Goal: Information Seeking & Learning: Learn about a topic

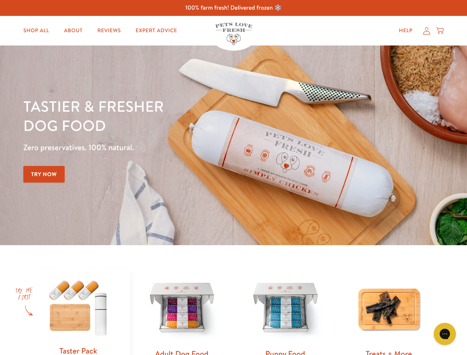
click at [234, 178] on div "Tastier & fresher dog food Zero preservatives. 100% natural. Try Now" at bounding box center [163, 146] width 281 height 98
click at [445, 334] on icon "Open gorgias live chat" at bounding box center [445, 333] width 7 height 7
